Goal: Find specific page/section: Find specific page/section

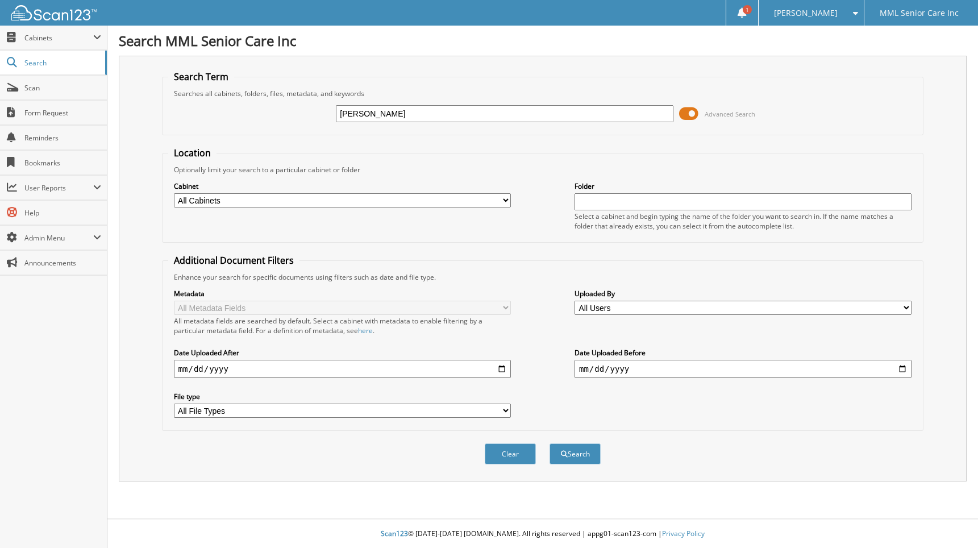
type input "helger"
click at [550, 443] on button "Search" at bounding box center [575, 453] width 51 height 21
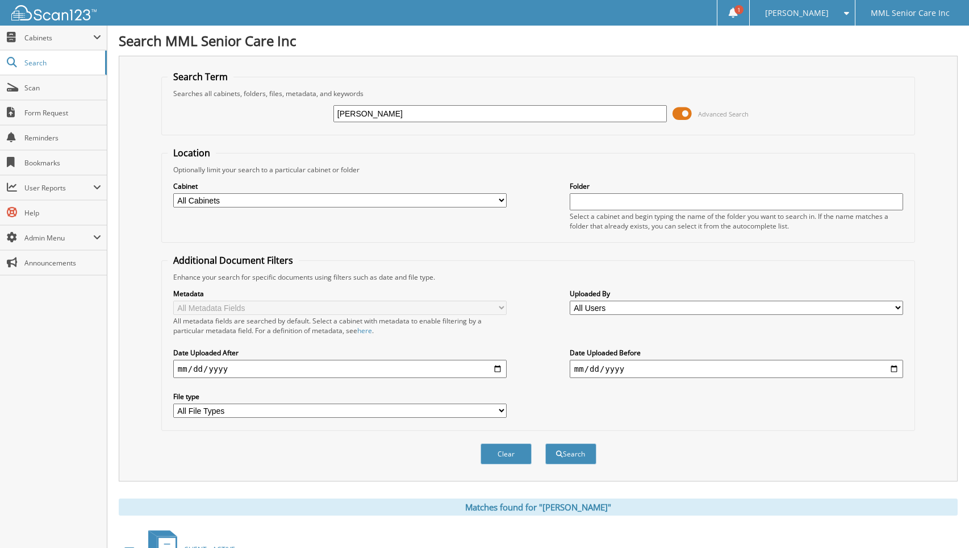
click at [379, 116] on input "helger" at bounding box center [501, 113] width 334 height 17
type input "szura"
click at [546, 443] on button "Search" at bounding box center [571, 453] width 51 height 21
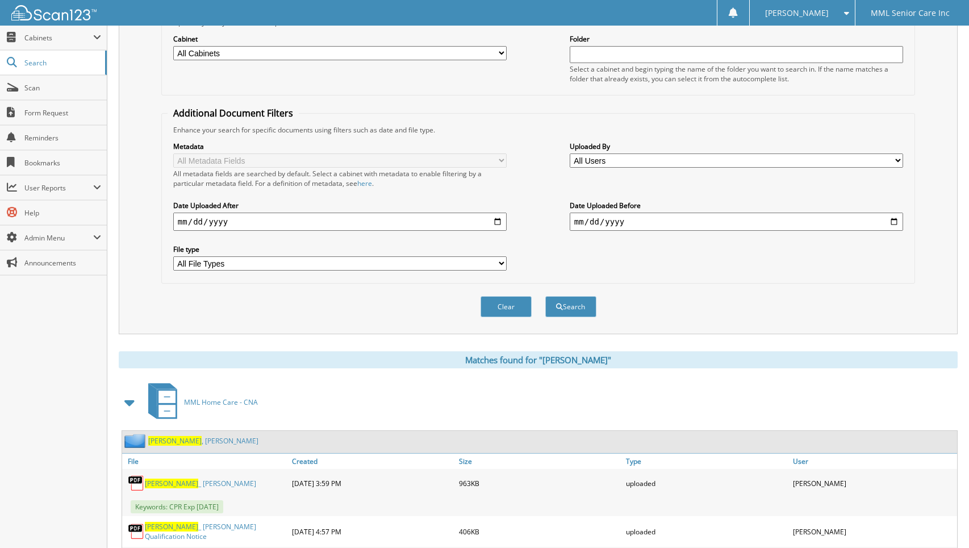
scroll to position [206, 0]
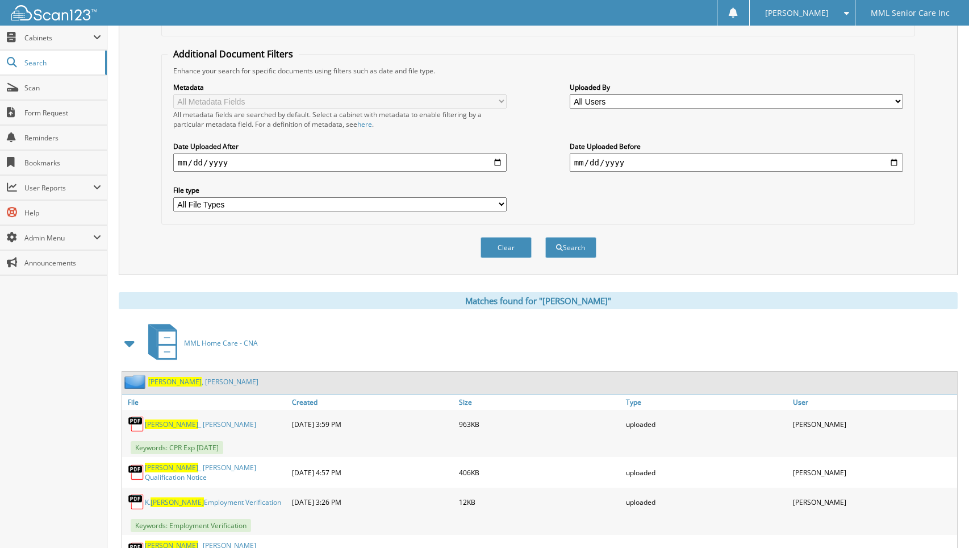
click at [181, 382] on link "Szura , Kathryn" at bounding box center [203, 382] width 110 height 10
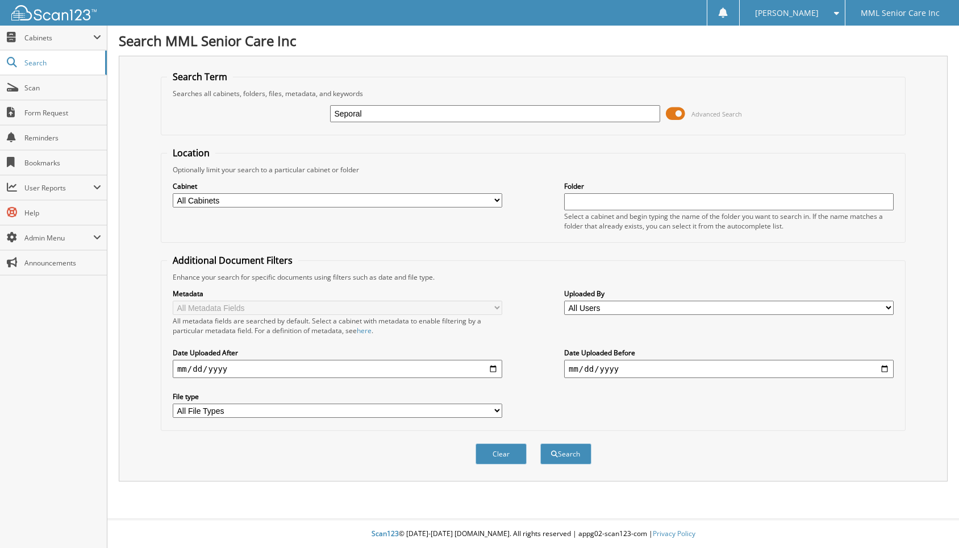
type input "Seporal"
click at [540, 443] on button "Search" at bounding box center [565, 453] width 51 height 21
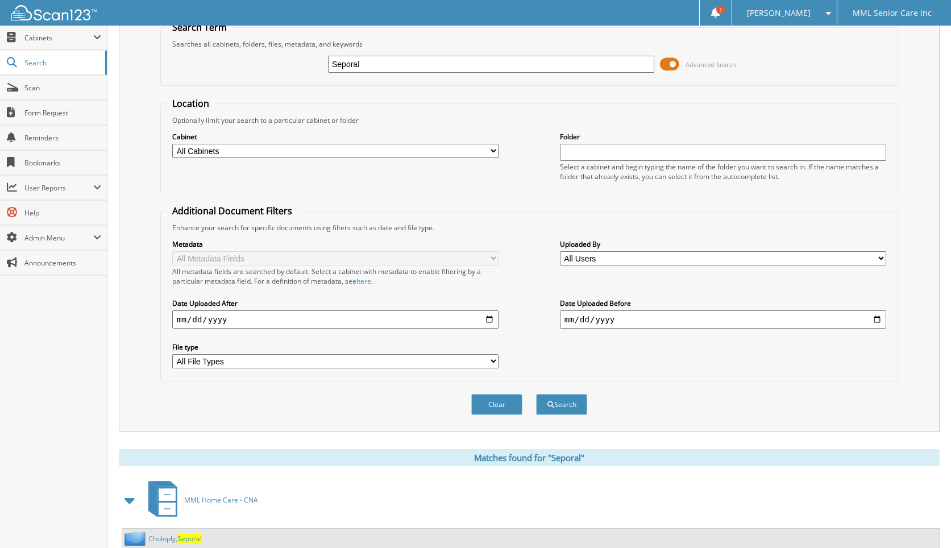
scroll to position [87, 0]
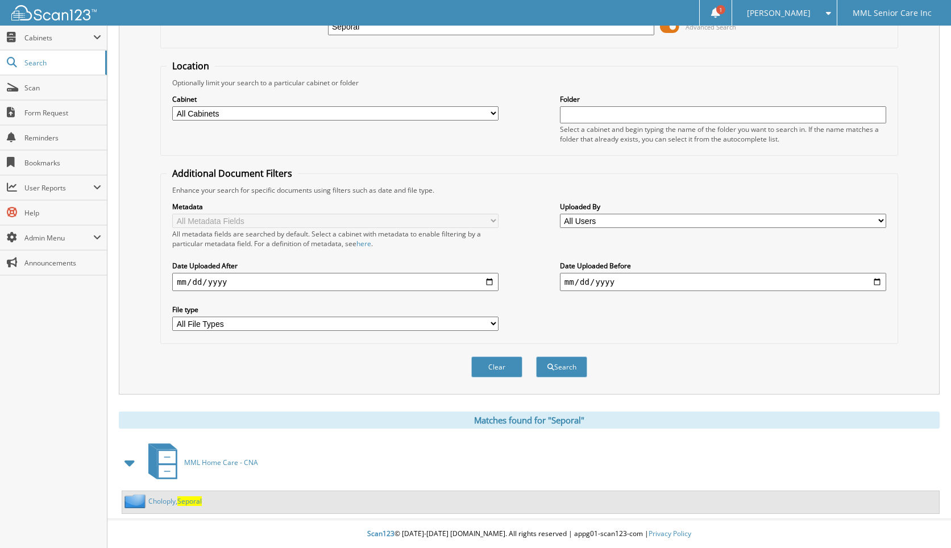
click at [193, 501] on span "Seporal" at bounding box center [189, 501] width 24 height 10
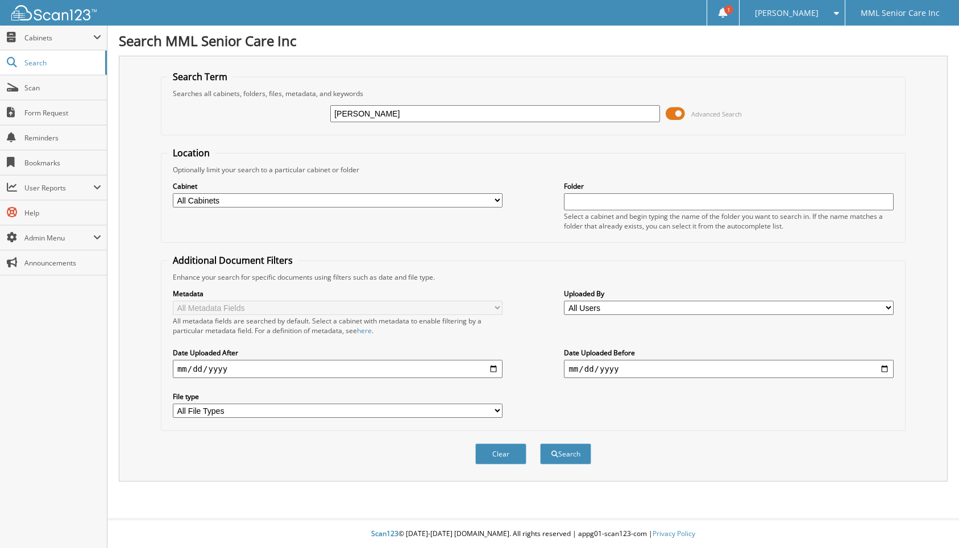
type input "[PERSON_NAME]"
click at [540, 443] on button "Search" at bounding box center [565, 453] width 51 height 21
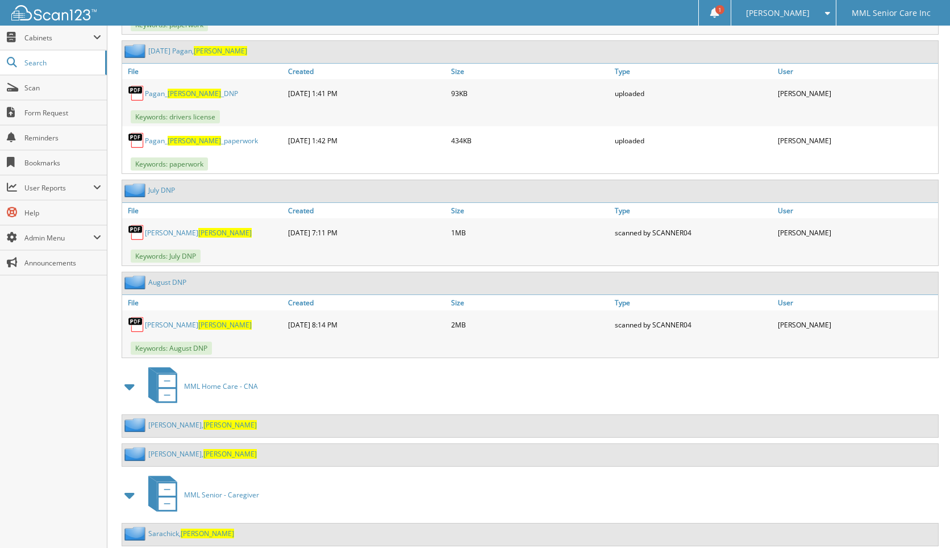
scroll to position [2713, 0]
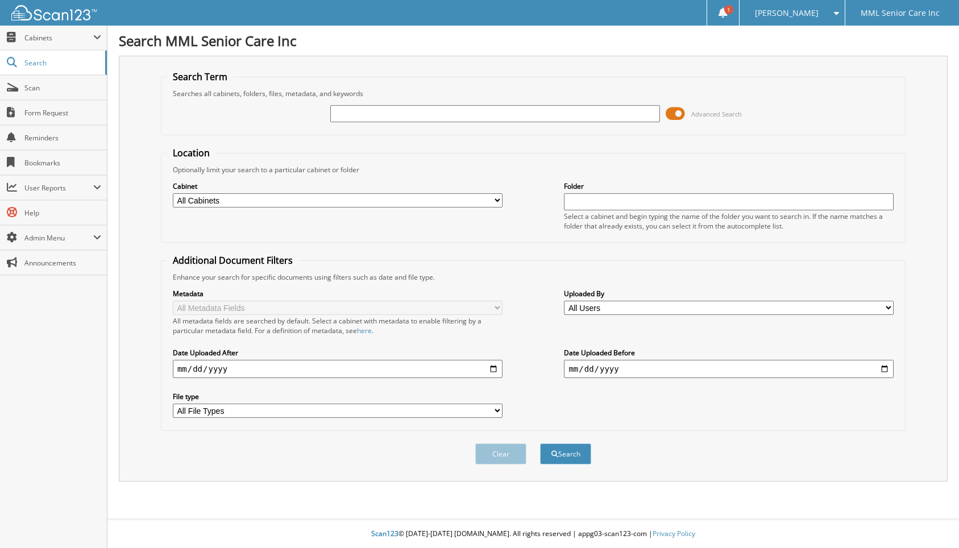
drag, startPoint x: 44, startPoint y: 42, endPoint x: 47, endPoint y: 51, distance: 8.8
click at [44, 43] on span "Cabinets" at bounding box center [53, 38] width 107 height 24
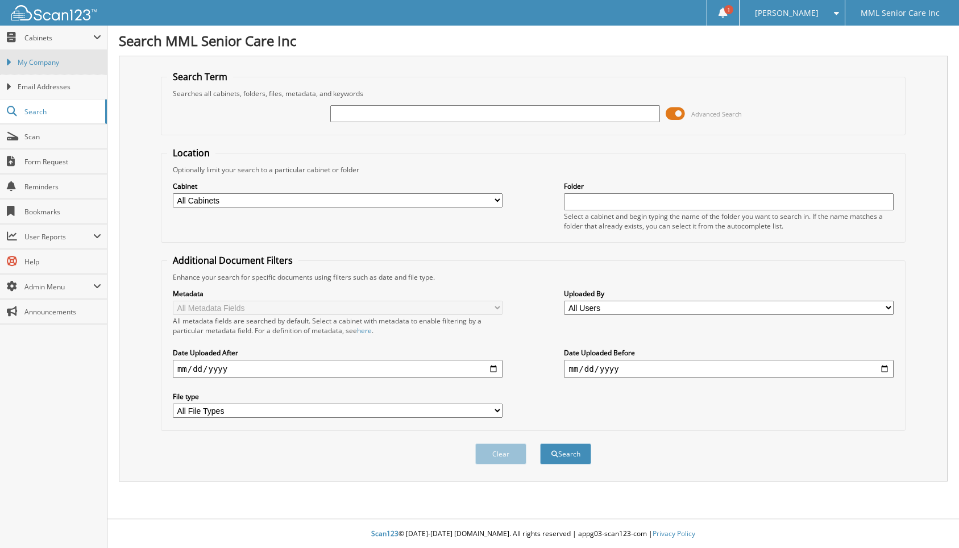
click at [52, 65] on span "My Company" at bounding box center [60, 62] width 84 height 10
